Goal: Check status

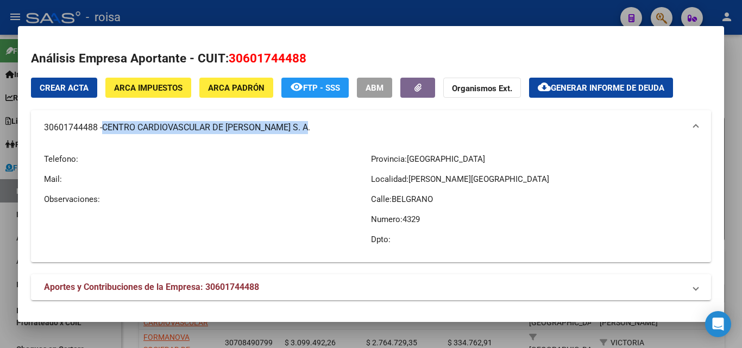
scroll to position [54, 0]
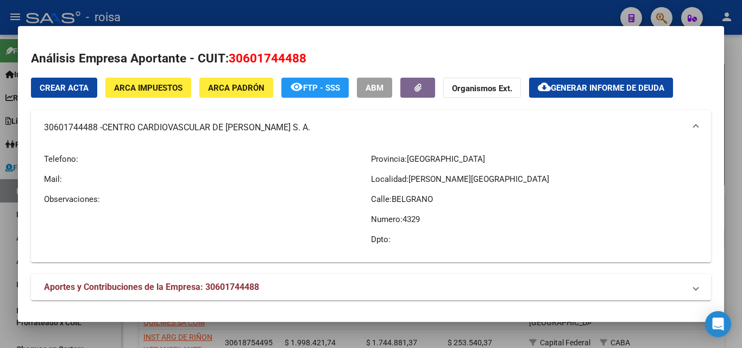
click at [7, 233] on div at bounding box center [371, 174] width 742 height 348
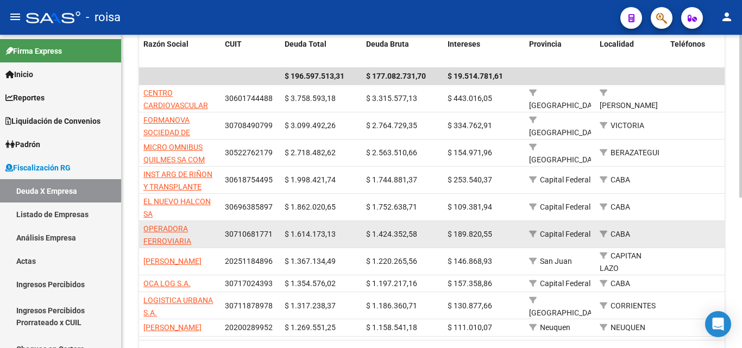
scroll to position [272, 0]
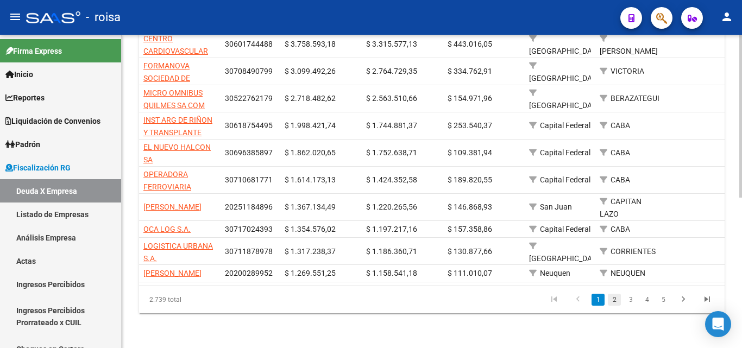
click at [615, 306] on link "2" at bounding box center [614, 300] width 13 height 12
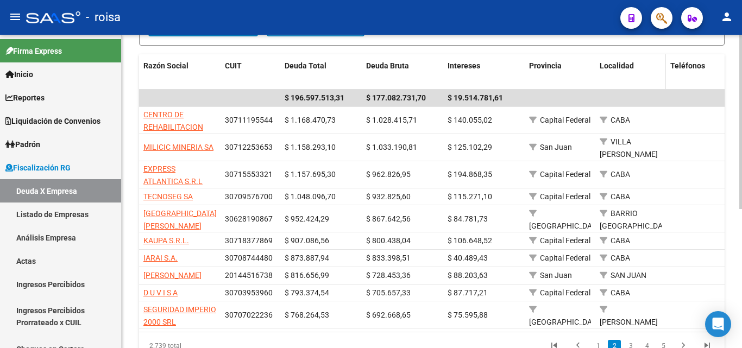
scroll to position [196, 0]
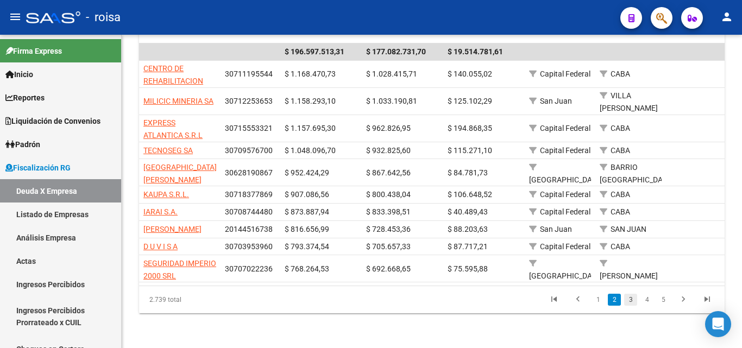
click at [633, 301] on link "3" at bounding box center [630, 300] width 13 height 12
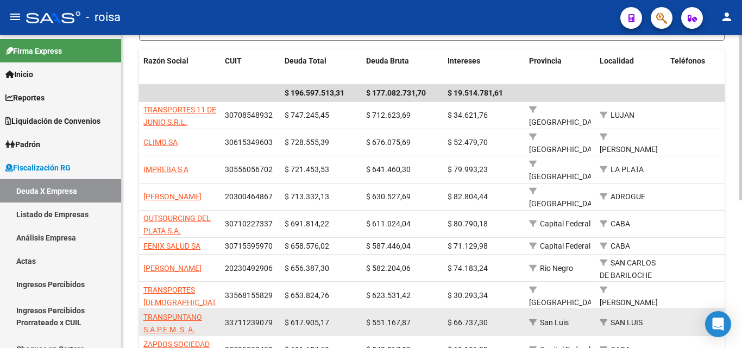
scroll to position [280, 0]
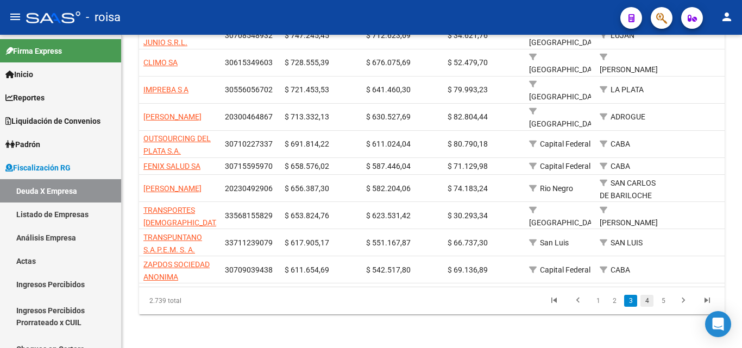
click at [647, 302] on link "4" at bounding box center [647, 301] width 13 height 12
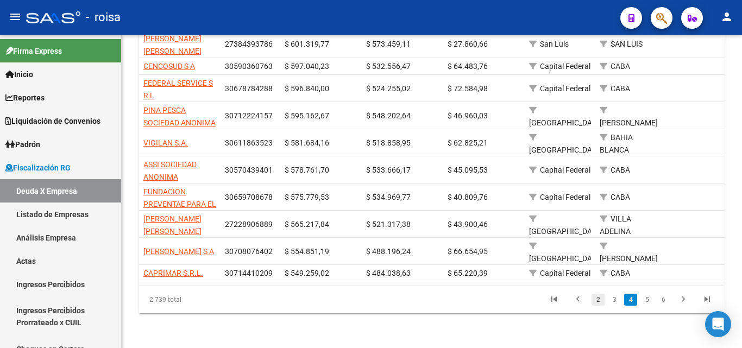
click at [596, 299] on link "2" at bounding box center [598, 300] width 13 height 12
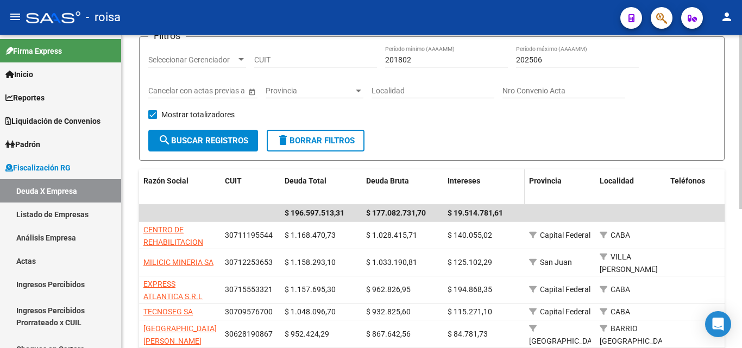
scroll to position [142, 0]
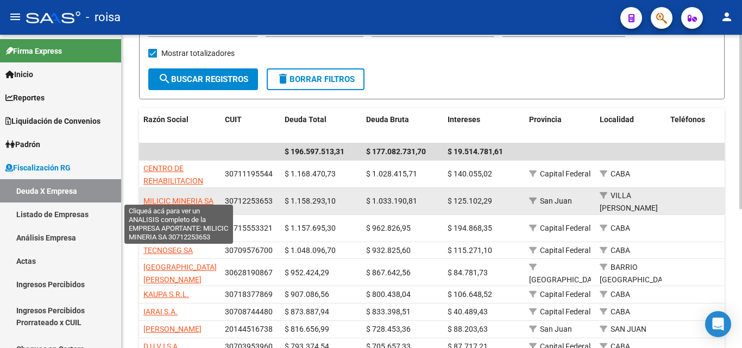
click at [184, 197] on span "MILICIC MINERIA SA" at bounding box center [178, 201] width 70 height 9
type textarea "30712253653"
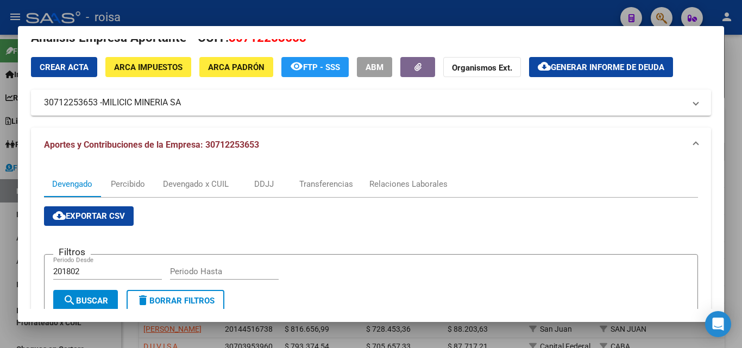
scroll to position [54, 0]
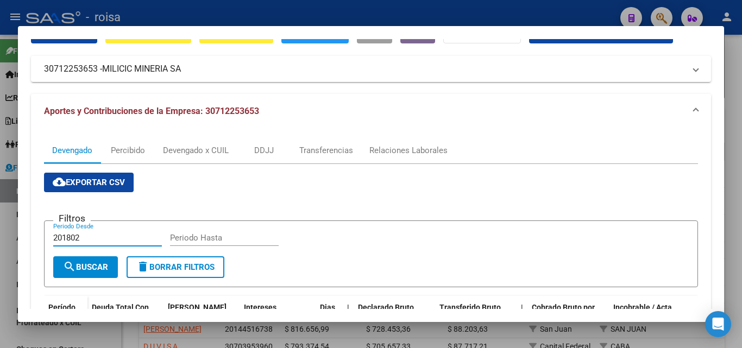
click at [84, 239] on input "201802" at bounding box center [107, 238] width 109 height 10
type input "202501"
type input "202507"
click at [91, 268] on span "search Buscar" at bounding box center [85, 268] width 45 height 10
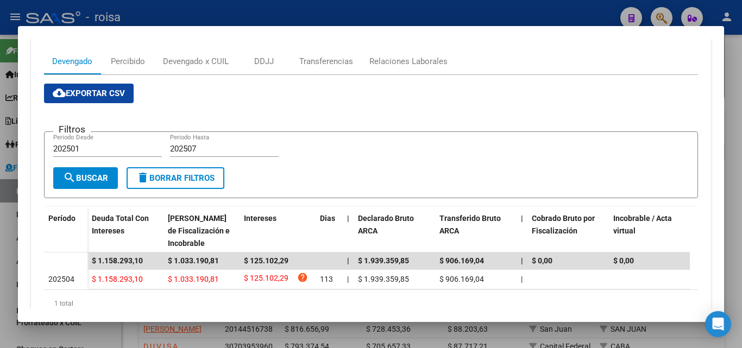
scroll to position [163, 0]
